Goal: Task Accomplishment & Management: Manage account settings

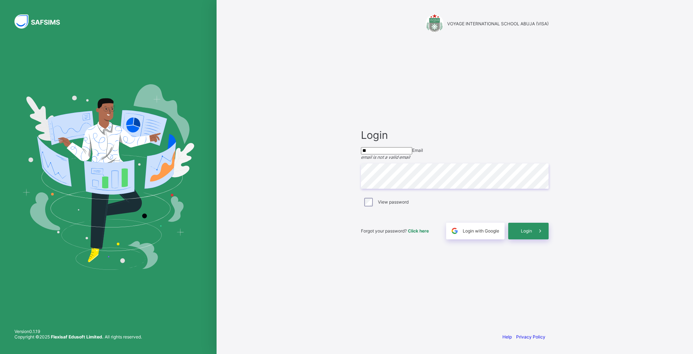
type input "**********"
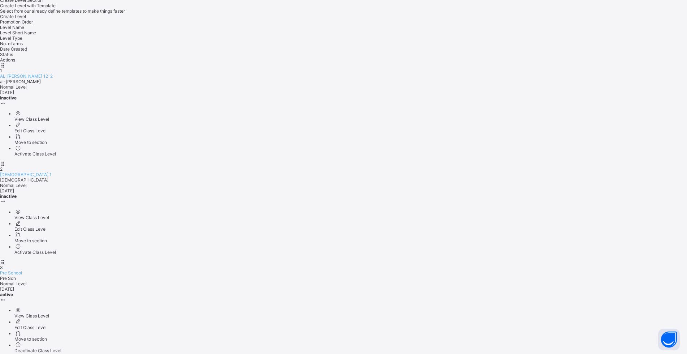
scroll to position [326, 0]
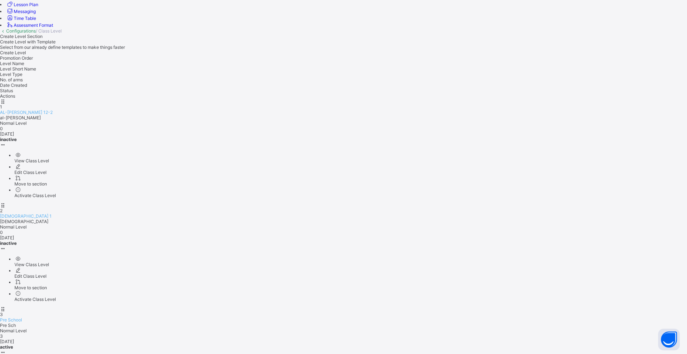
scroll to position [326, 0]
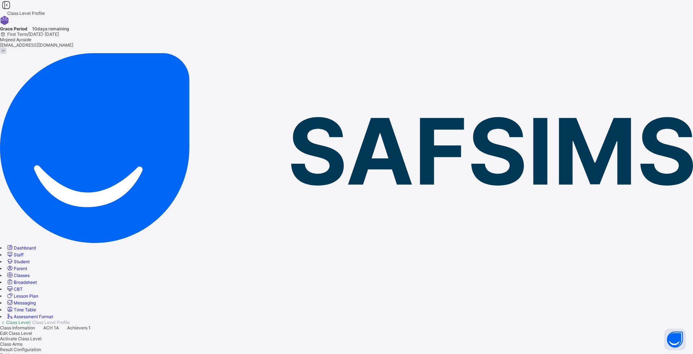
click at [30, 272] on span "Classes" at bounding box center [22, 274] width 16 height 5
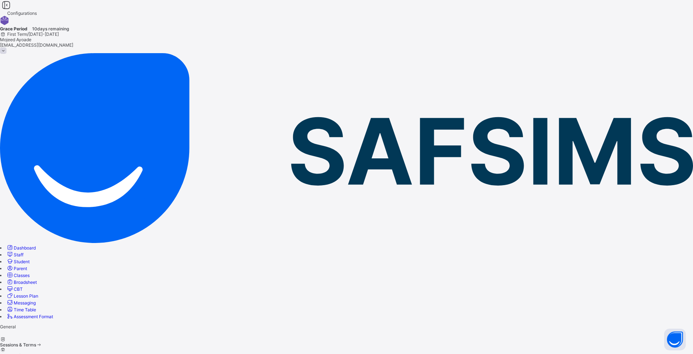
click at [285, 353] on div at bounding box center [346, 360] width 693 height 5
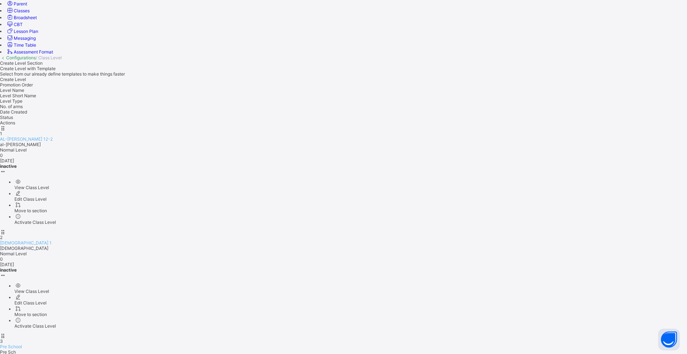
scroll to position [326, 0]
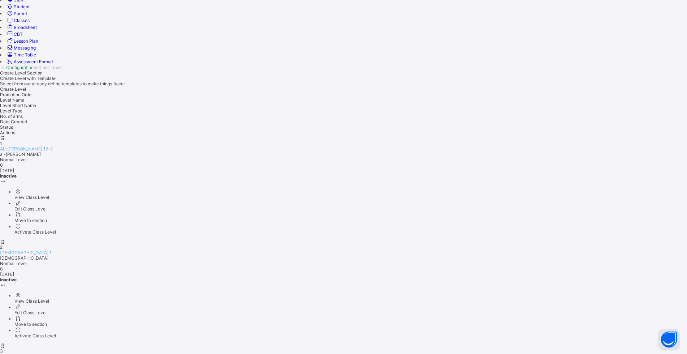
scroll to position [326, 0]
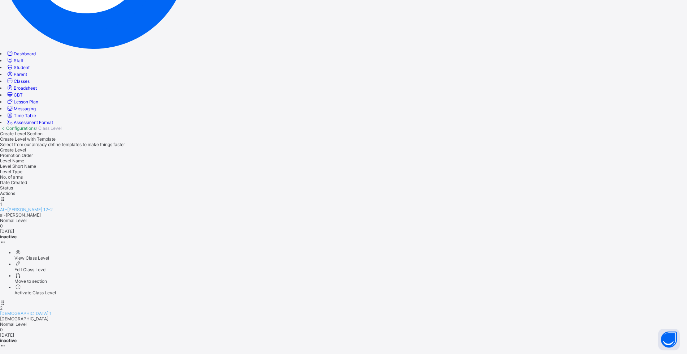
scroll to position [289, 0]
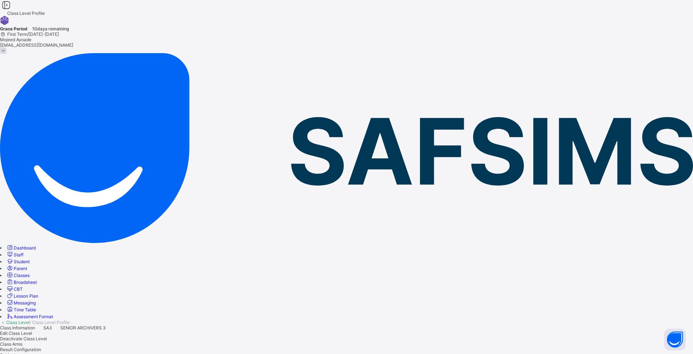
click at [30, 272] on span "Classes" at bounding box center [22, 274] width 16 height 5
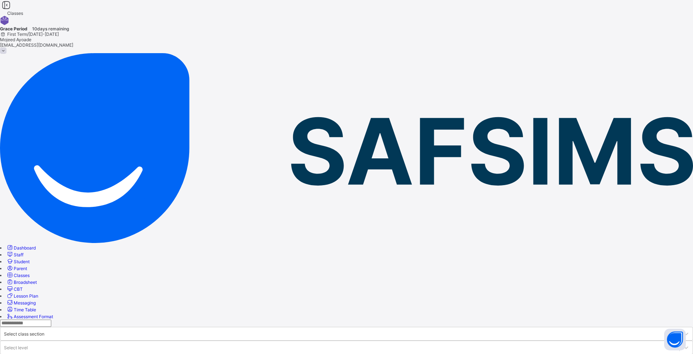
click at [51, 319] on input "text" at bounding box center [25, 322] width 51 height 7
type input "***"
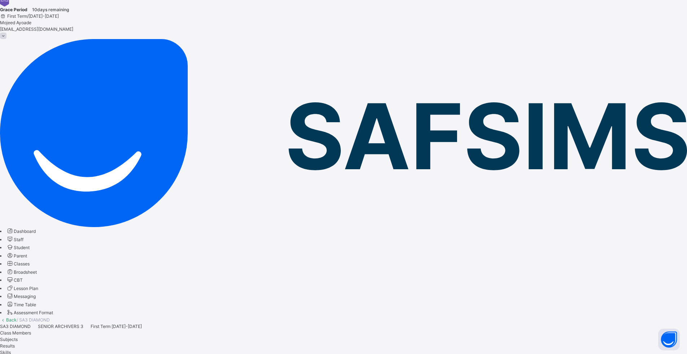
scroll to position [36, 0]
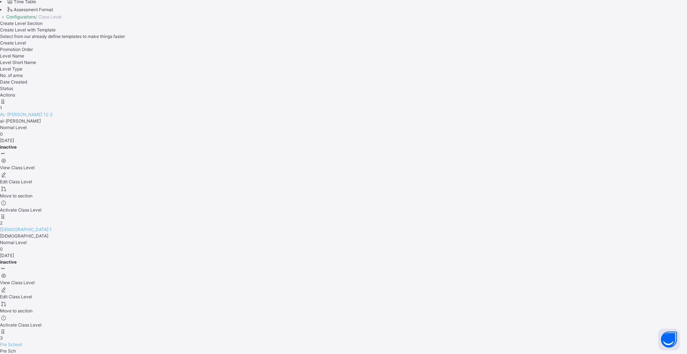
scroll to position [328, 0]
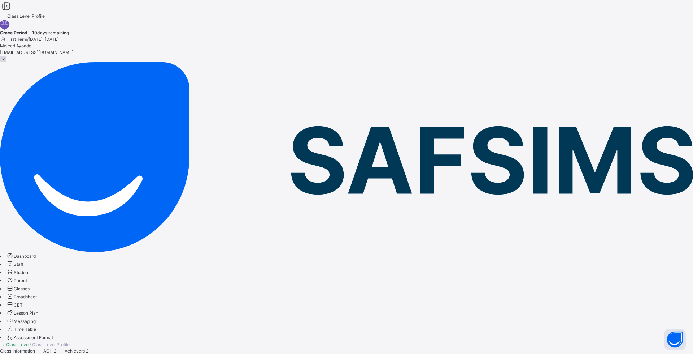
click at [30, 286] on span "Classes" at bounding box center [22, 288] width 16 height 5
click at [43, 341] on input "text" at bounding box center [21, 344] width 43 height 7
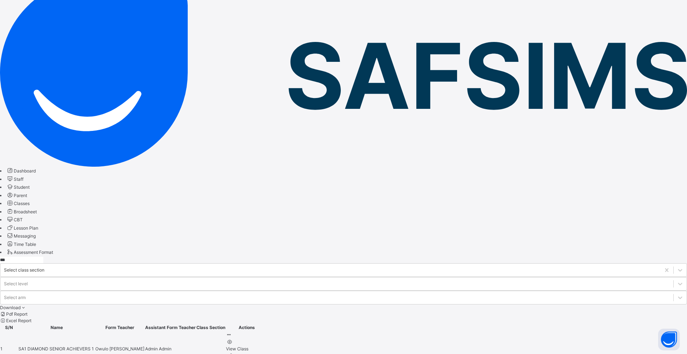
scroll to position [147, 0]
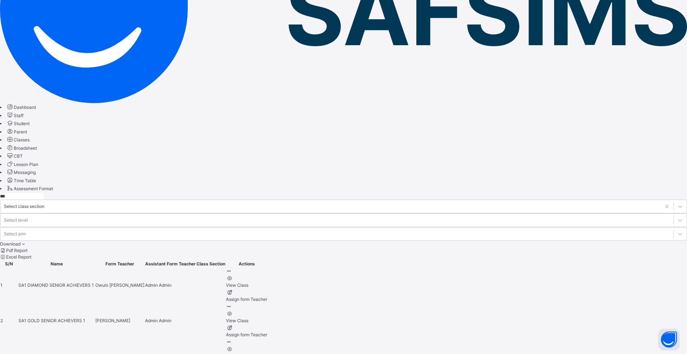
type input "***"
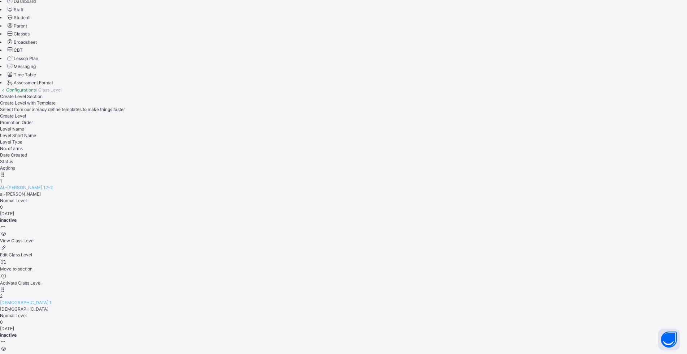
scroll to position [328, 0]
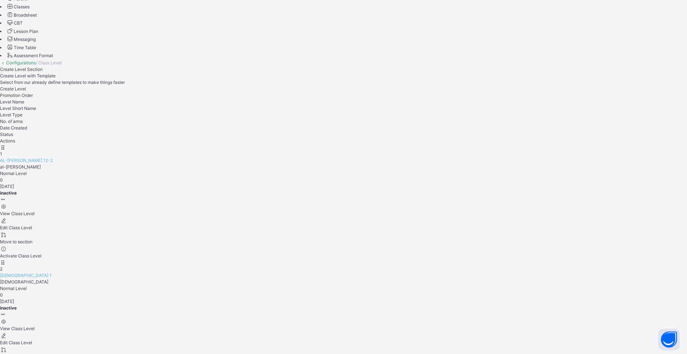
scroll to position [328, 0]
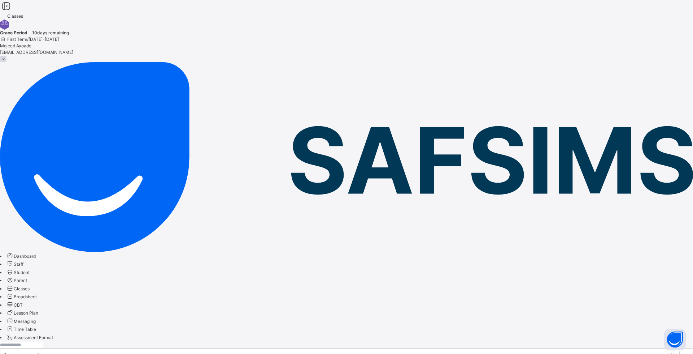
click at [43, 341] on input "text" at bounding box center [21, 344] width 43 height 7
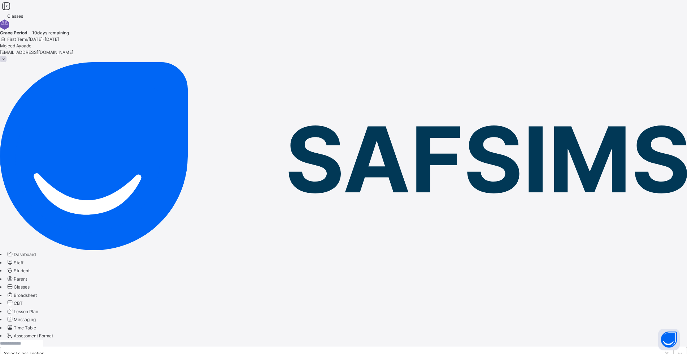
click at [43, 340] on input "text" at bounding box center [21, 343] width 43 height 7
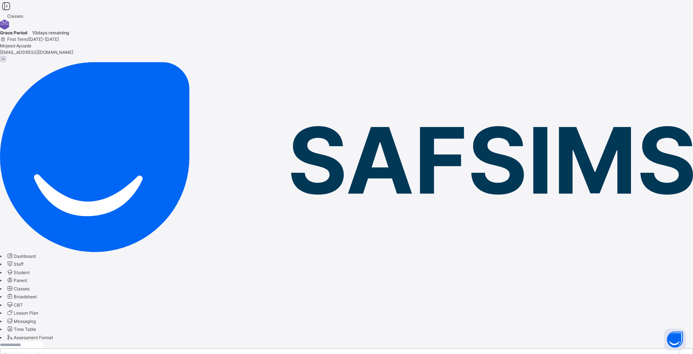
click at [43, 341] on input "text" at bounding box center [21, 344] width 43 height 7
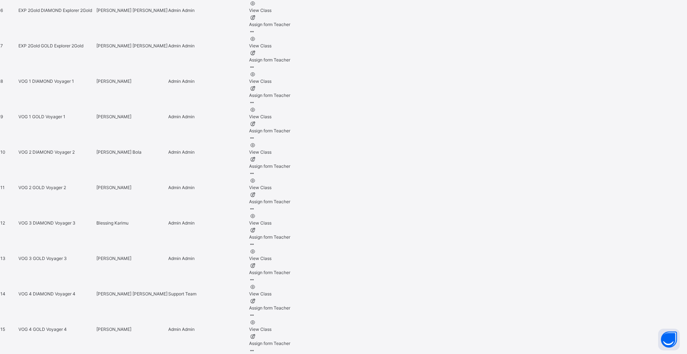
scroll to position [610, 0]
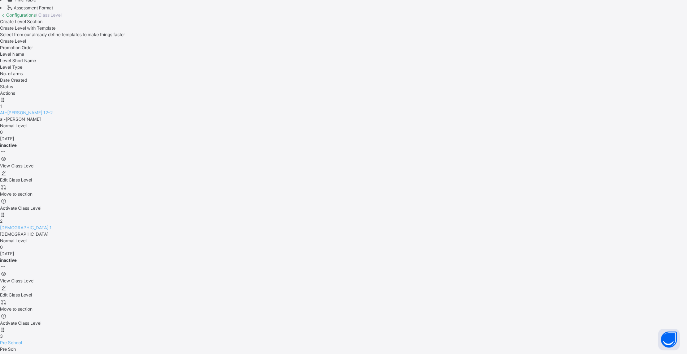
scroll to position [328, 0]
type input "**********"
type input "*****"
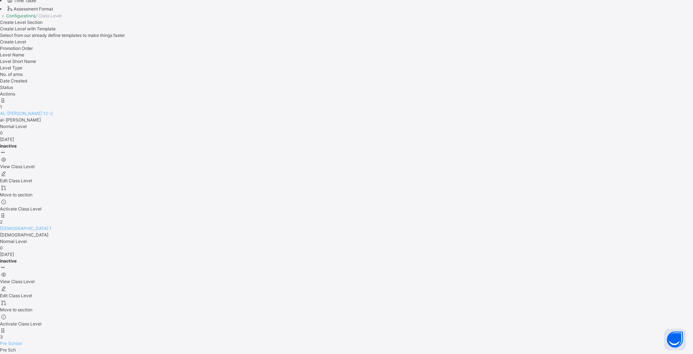
type input "**********"
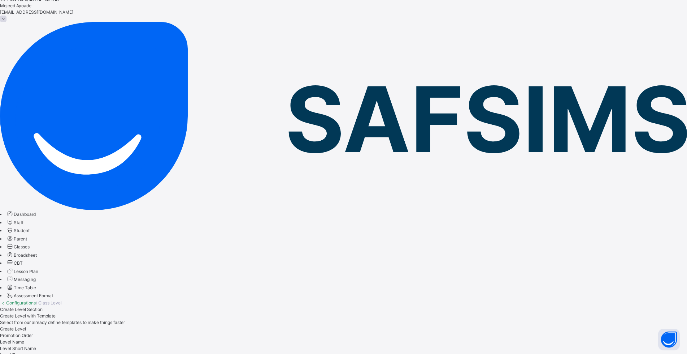
scroll to position [39, 0]
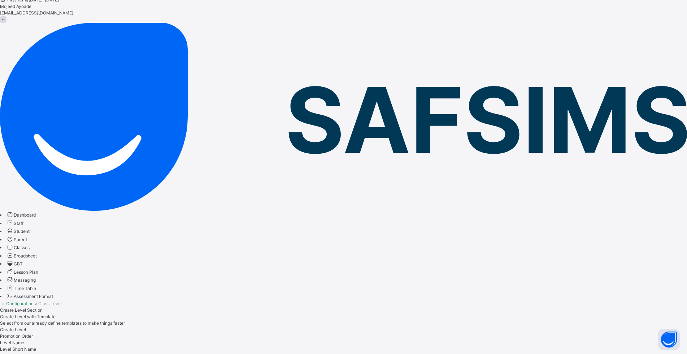
click at [30, 244] on span "Classes" at bounding box center [22, 246] width 16 height 5
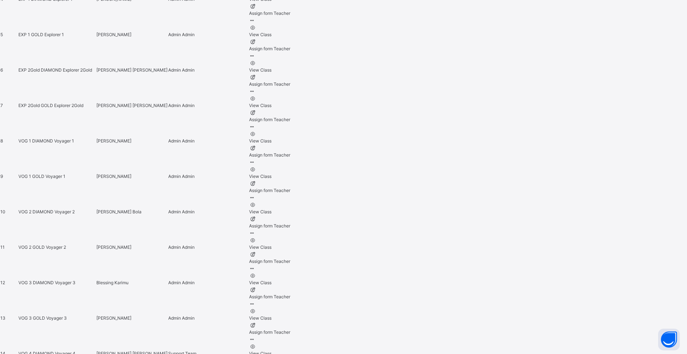
scroll to position [537, 0]
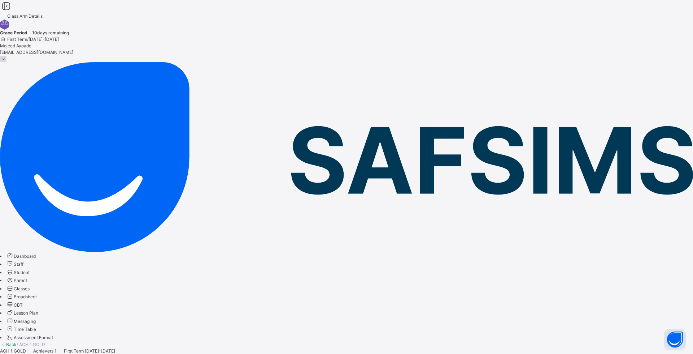
type input "*****"
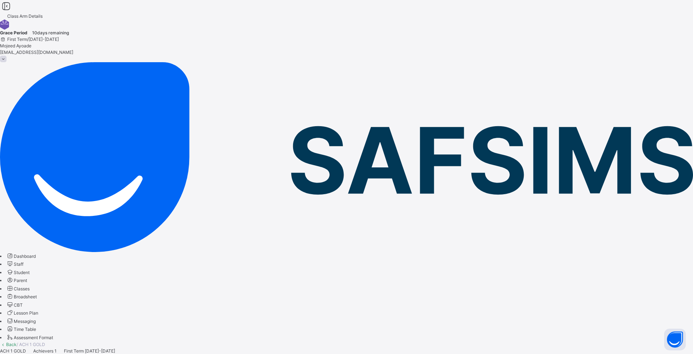
click at [31, 353] on span "Class Members" at bounding box center [15, 356] width 31 height 5
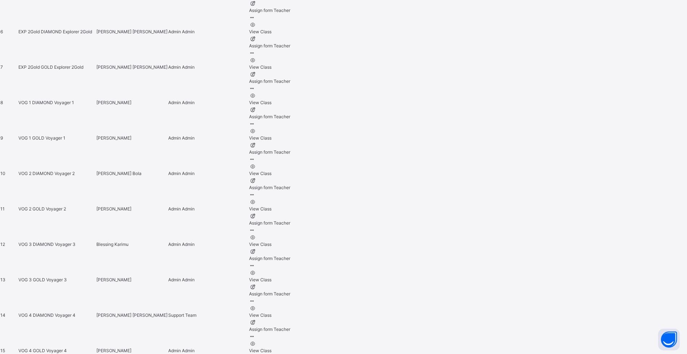
scroll to position [610, 0]
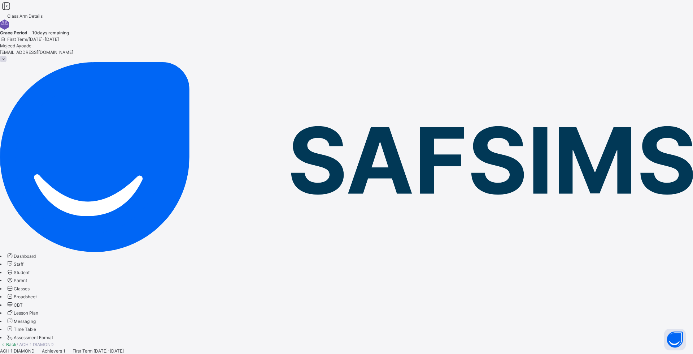
type input "***"
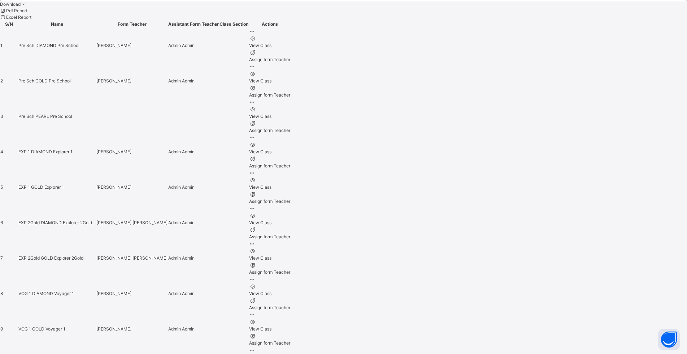
scroll to position [506, 0]
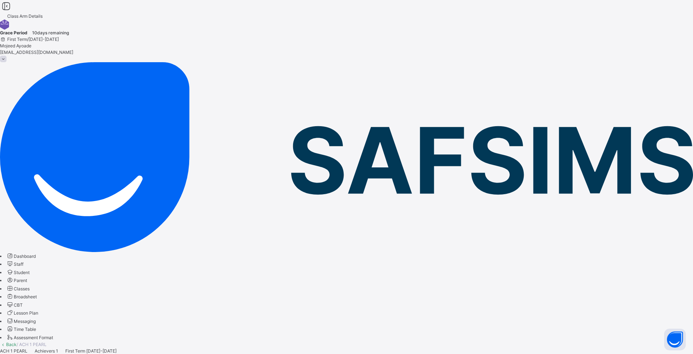
type input "****"
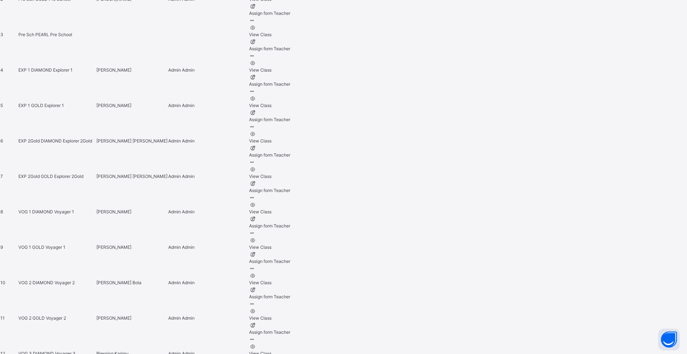
scroll to position [578, 0]
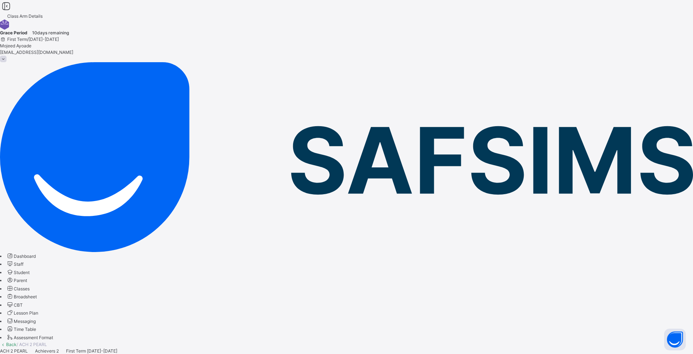
click at [31, 353] on span "Class Members" at bounding box center [15, 356] width 31 height 5
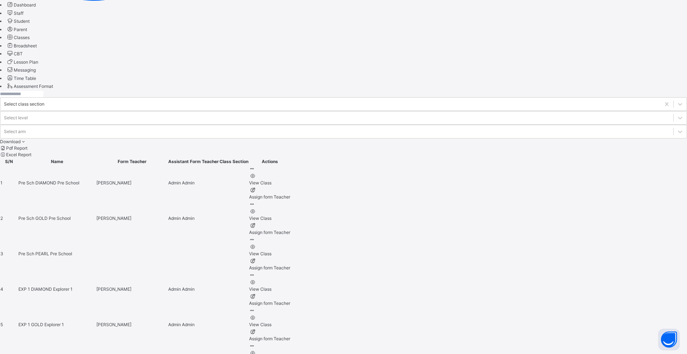
scroll to position [325, 0]
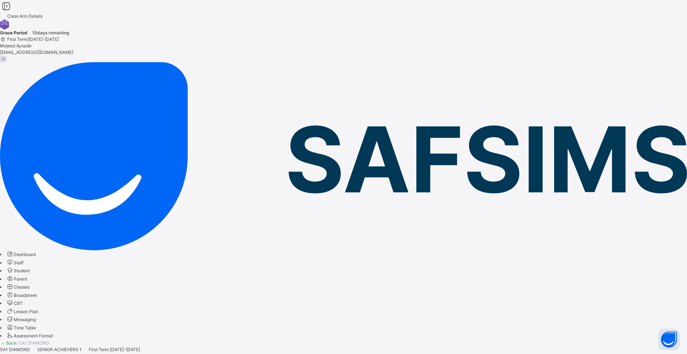
click at [499, 25] on div "Grace Period 10 days remaining First Term / [DATE]-[DATE] [PERSON_NAME] [PERSON…" at bounding box center [343, 41] width 687 height 43
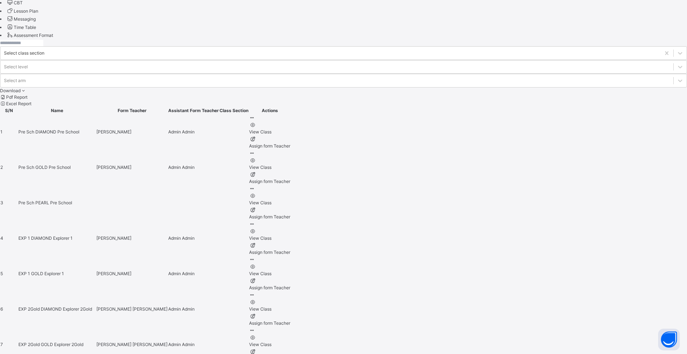
scroll to position [325, 0]
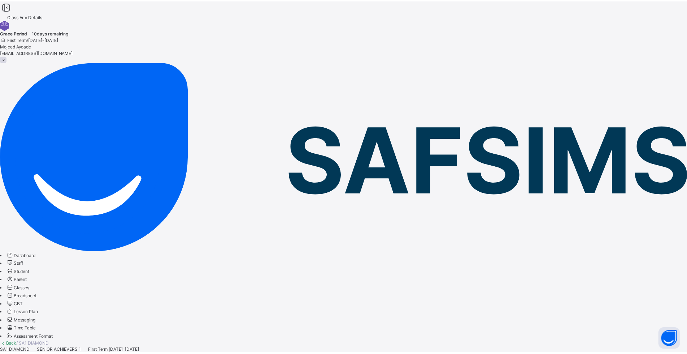
scroll to position [2131, 0]
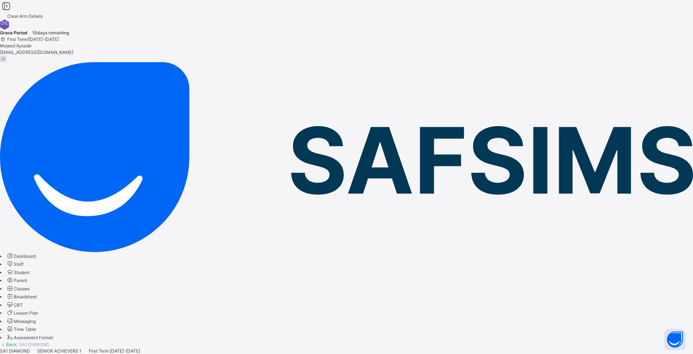
drag, startPoint x: 636, startPoint y: 175, endPoint x: 545, endPoint y: 239, distance: 111.7
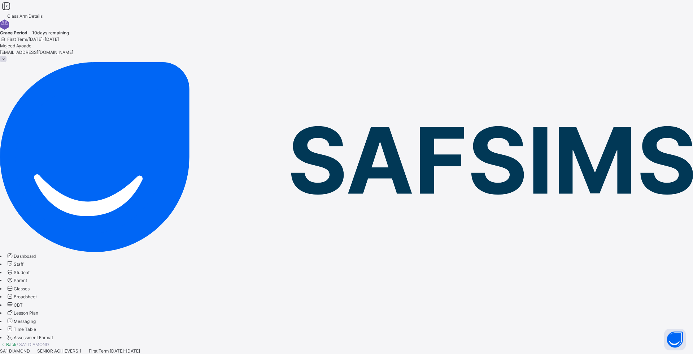
click at [43, 341] on input "text" at bounding box center [21, 344] width 43 height 7
type input "*"
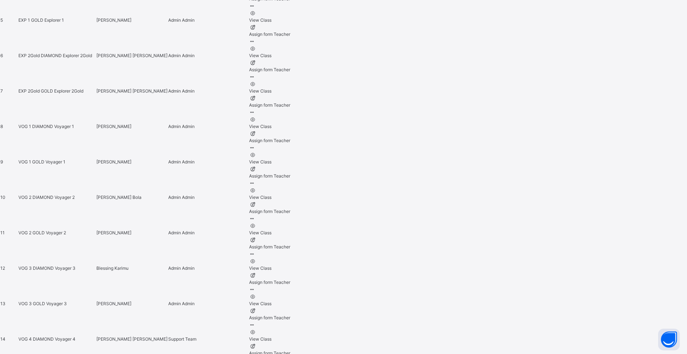
scroll to position [537, 0]
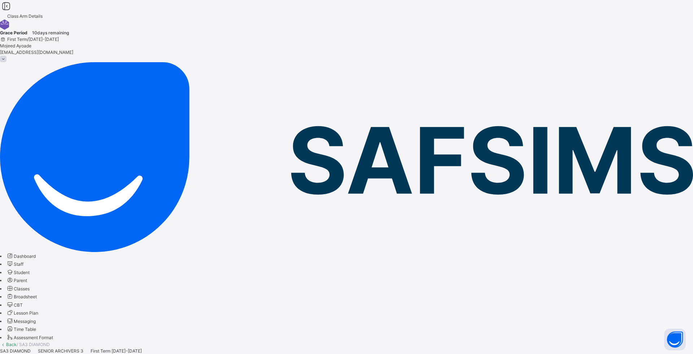
type input "****"
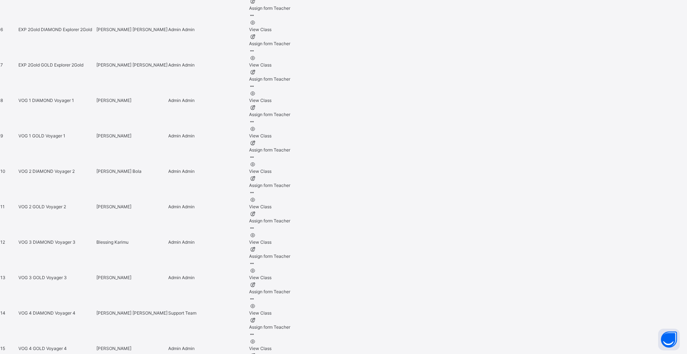
scroll to position [537, 0]
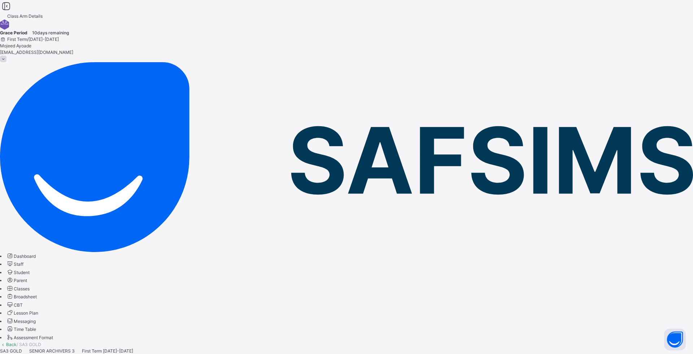
type input "****"
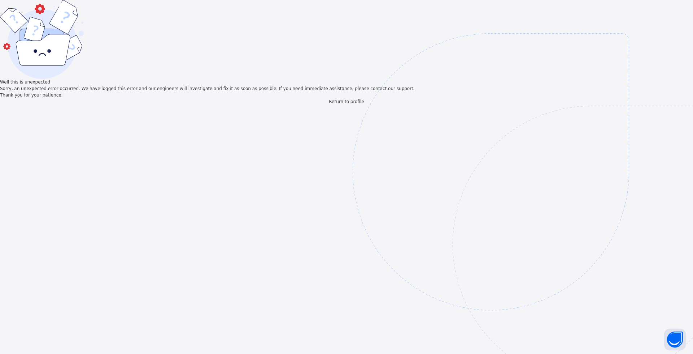
click at [354, 104] on span "Return to profile" at bounding box center [346, 101] width 35 height 5
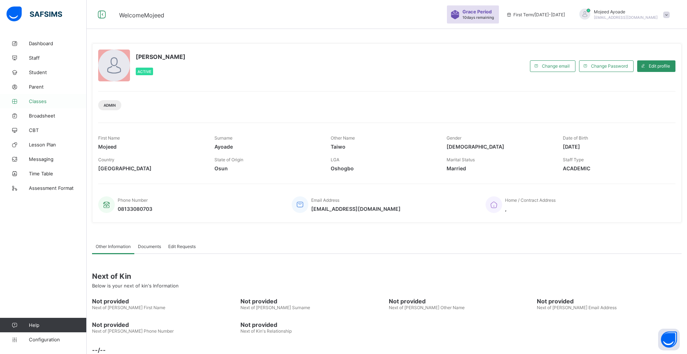
click at [31, 103] on span "Classes" at bounding box center [58, 101] width 58 height 6
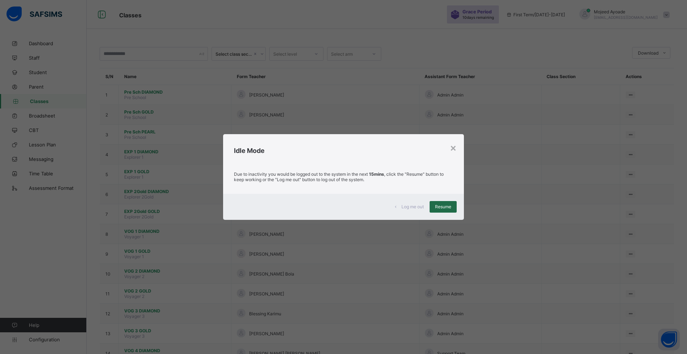
click at [450, 206] on span "Resume" at bounding box center [443, 206] width 16 height 5
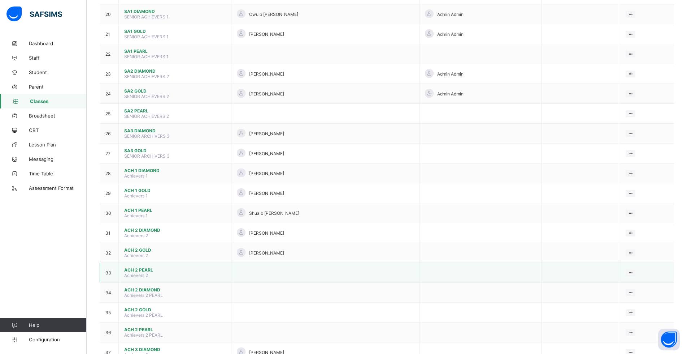
scroll to position [452, 0]
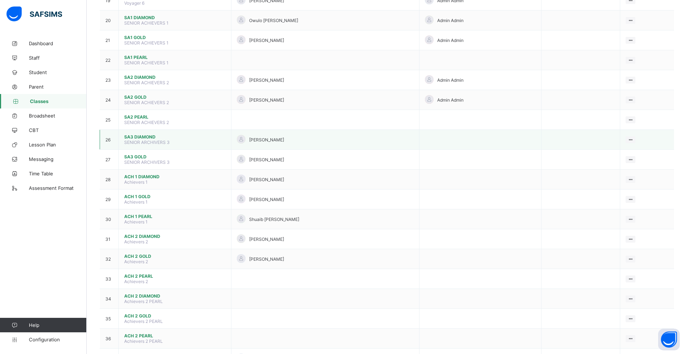
click at [148, 138] on span "SA3 DIAMOND" at bounding box center [174, 136] width 101 height 5
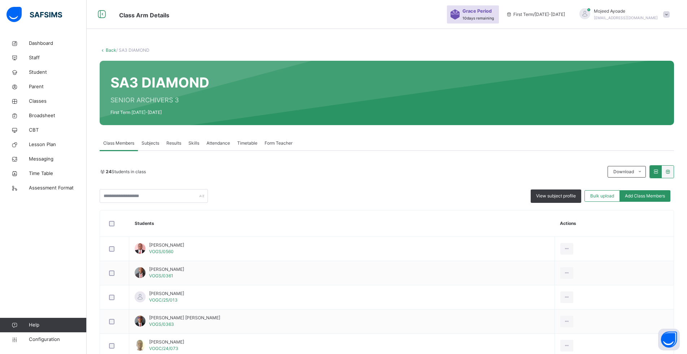
click at [274, 139] on div "Form Teacher" at bounding box center [278, 143] width 35 height 14
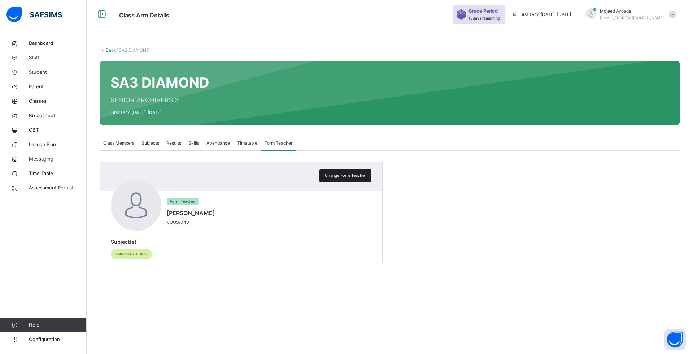
click at [340, 174] on span "Change Form Teacher" at bounding box center [345, 175] width 41 height 6
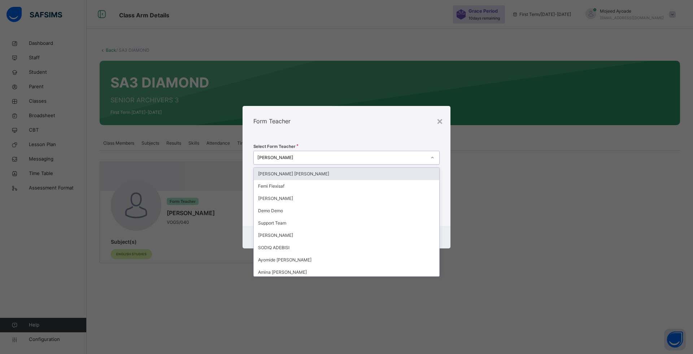
click at [319, 162] on div "[PERSON_NAME]" at bounding box center [340, 157] width 172 height 11
type input "***"
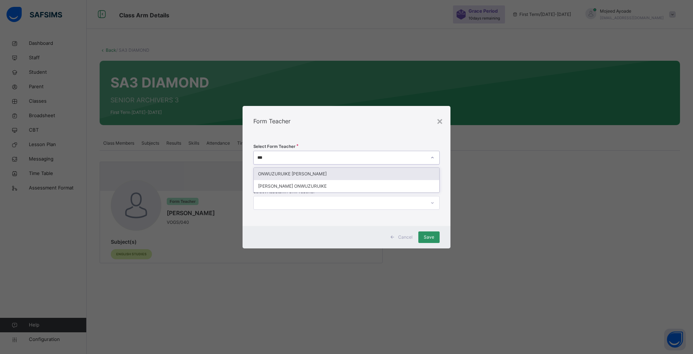
click at [315, 176] on div "ONWUZURUIKE [PERSON_NAME]" at bounding box center [347, 174] width 186 height 12
click at [340, 202] on div at bounding box center [340, 202] width 172 height 11
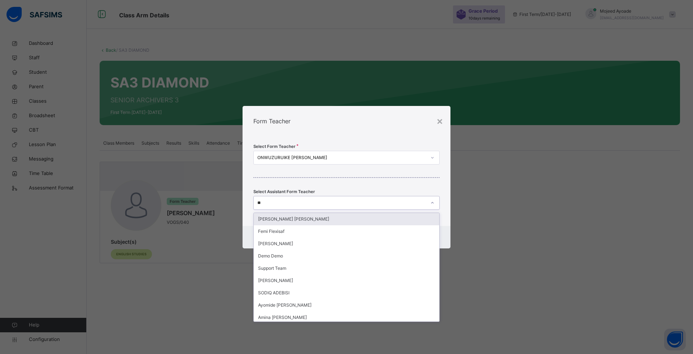
type input "***"
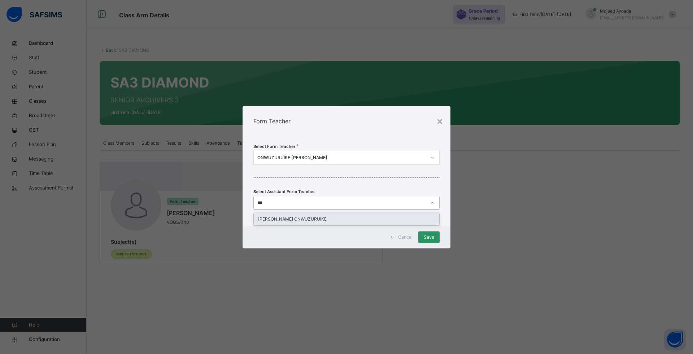
click at [338, 218] on div "[PERSON_NAME] ONWUZURUIKE" at bounding box center [347, 219] width 186 height 12
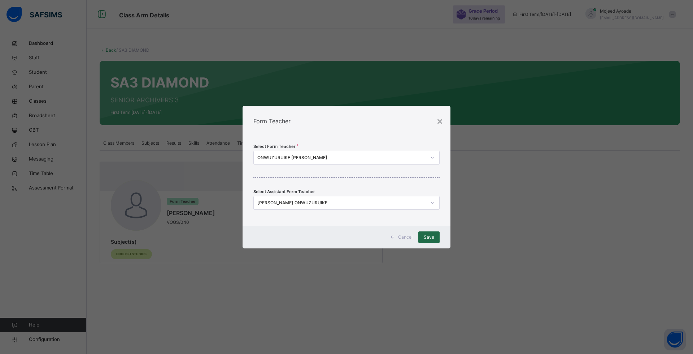
click at [424, 237] on span "Save" at bounding box center [429, 237] width 10 height 7
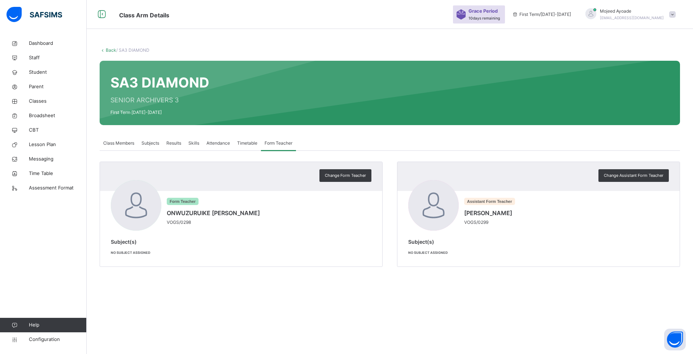
click at [420, 300] on div "Back / SA3 DIAMOND SA3 DIAMOND SENIOR ARCHIVERS 3 First Term 2025-2026 Class Me…" at bounding box center [390, 177] width 607 height 354
click at [48, 43] on span "Dashboard" at bounding box center [58, 43] width 58 height 7
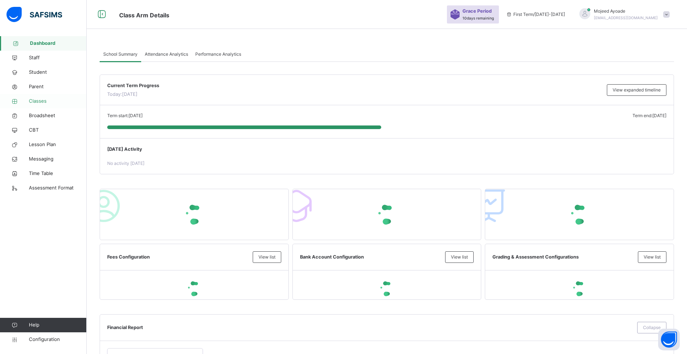
click at [41, 99] on span "Classes" at bounding box center [58, 101] width 58 height 7
